Goal: Find specific page/section: Find specific page/section

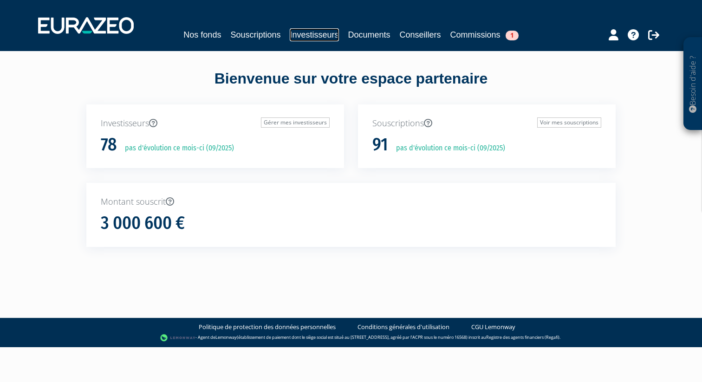
click at [313, 34] on link "Investisseurs" at bounding box center [314, 34] width 49 height 13
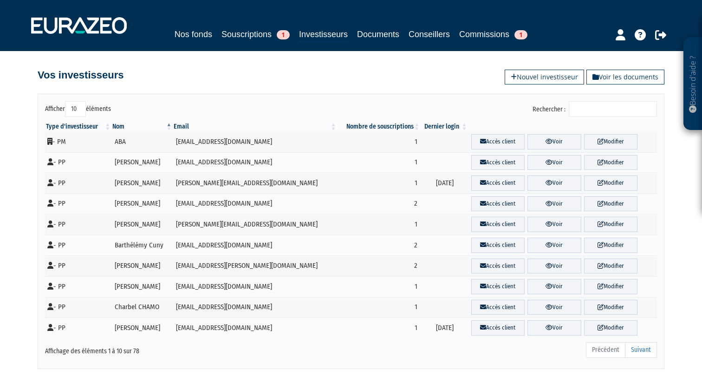
click at [602, 106] on input "Rechercher :" at bounding box center [613, 109] width 88 height 16
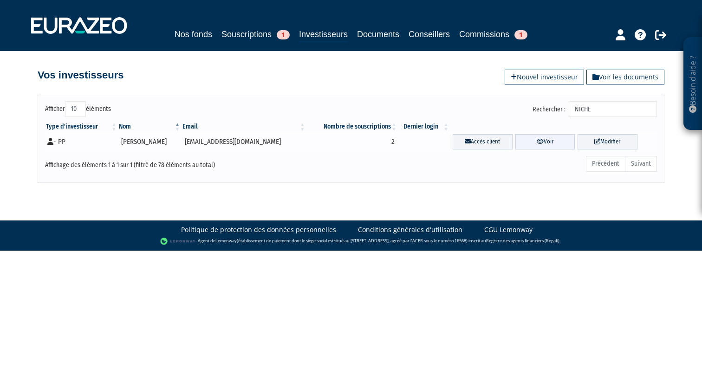
type input "NICHE"
click at [559, 142] on link "Voir" at bounding box center [545, 141] width 60 height 15
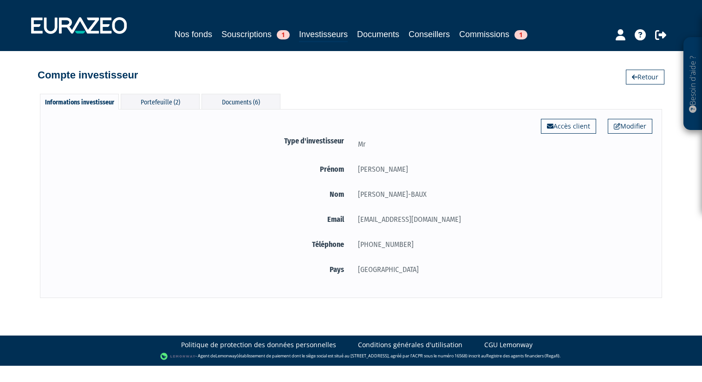
click at [157, 110] on div "Modifier Accès client Type d'investisseur Mr [GEOGRAPHIC_DATA] [PERSON_NAME] Nom" at bounding box center [351, 203] width 622 height 189
click at [163, 102] on div "Portefeuille (2)" at bounding box center [160, 101] width 79 height 15
